Goal: Check status: Check status

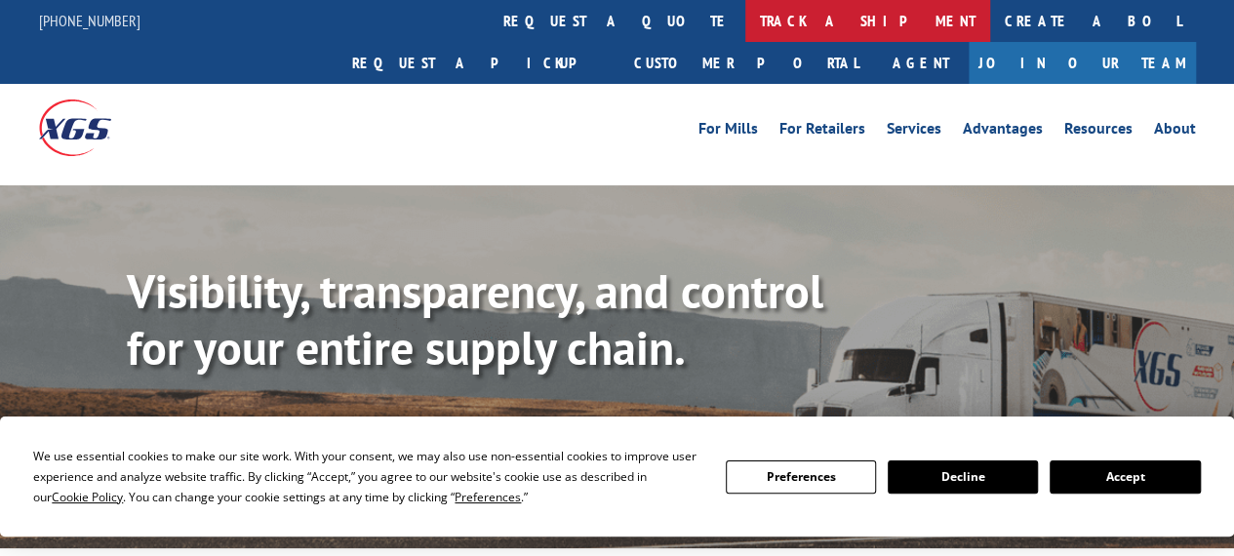
click at [745, 20] on link "track a shipment" at bounding box center [867, 21] width 245 height 42
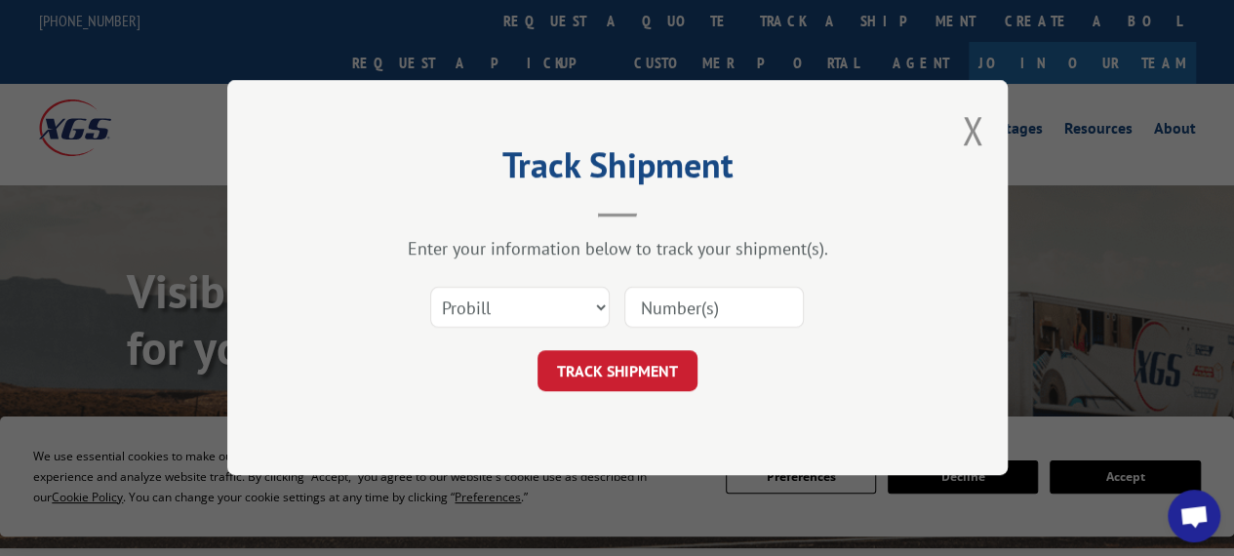
click at [611, 301] on div "Select category... Probill BOL PO" at bounding box center [617, 308] width 585 height 64
click at [583, 315] on select "Select category... Probill BOL PO" at bounding box center [520, 308] width 180 height 41
select select "po"
click at [430, 288] on select "Select category... Probill BOL PO" at bounding box center [520, 308] width 180 height 41
click at [665, 305] on input at bounding box center [714, 308] width 180 height 41
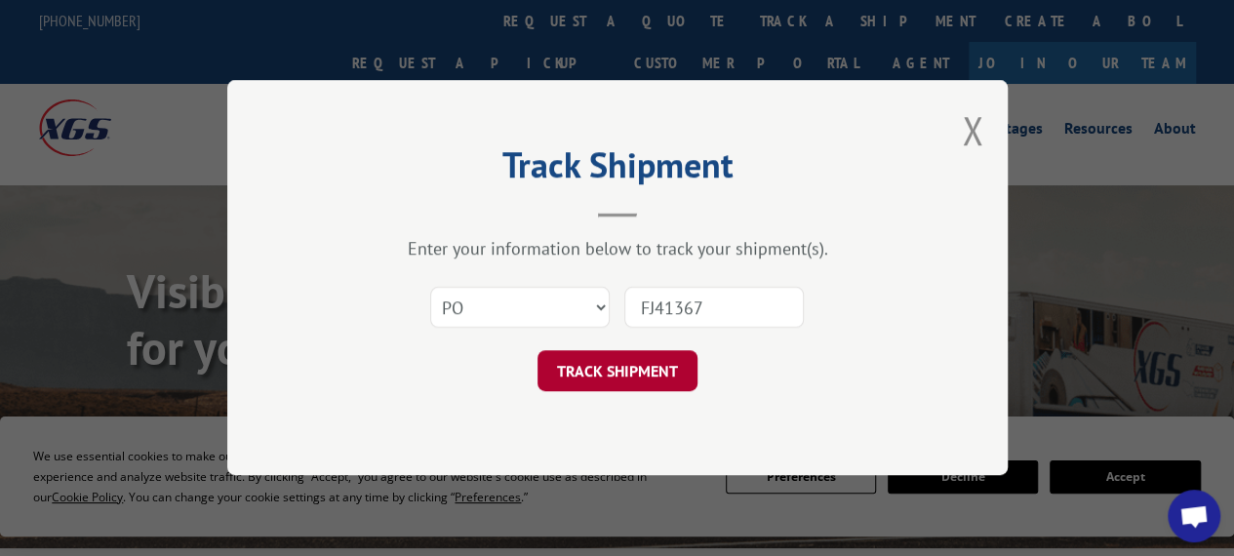
type input "FJ41367"
click at [628, 370] on button "TRACK SHIPMENT" at bounding box center [618, 371] width 160 height 41
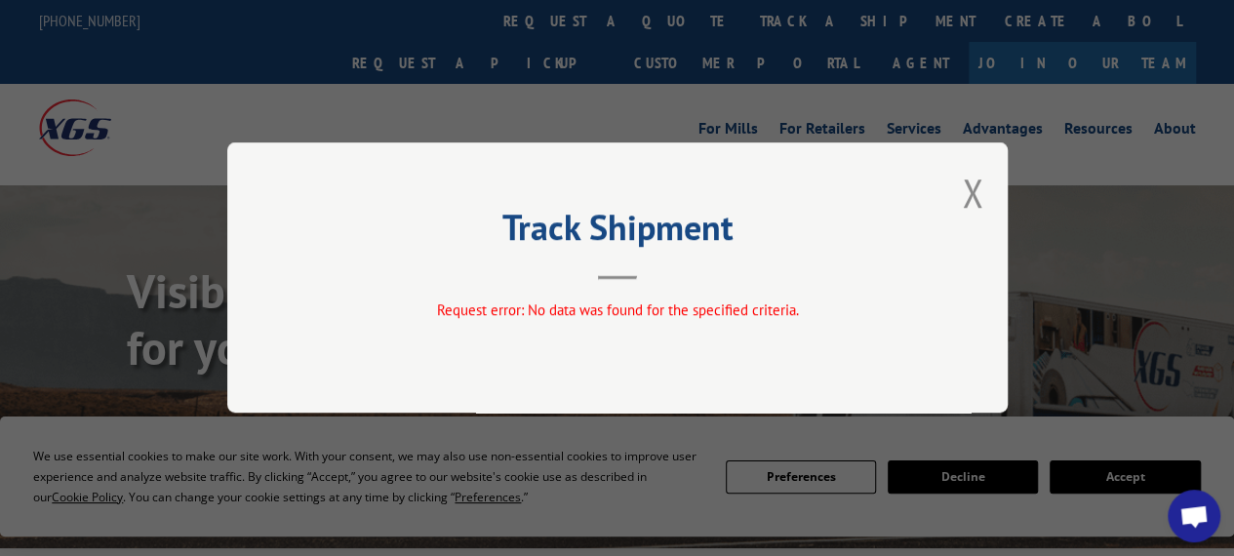
drag, startPoint x: 974, startPoint y: 175, endPoint x: 844, endPoint y: 111, distance: 144.4
click at [970, 175] on button "Close modal" at bounding box center [972, 193] width 21 height 52
